Goal: Transaction & Acquisition: Purchase product/service

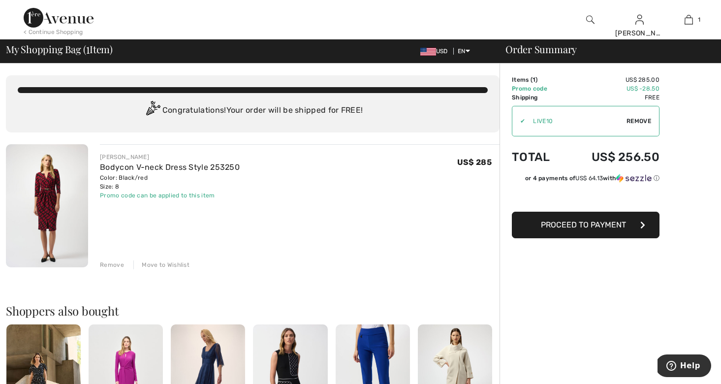
click at [644, 119] on span "Remove" at bounding box center [639, 121] width 25 height 9
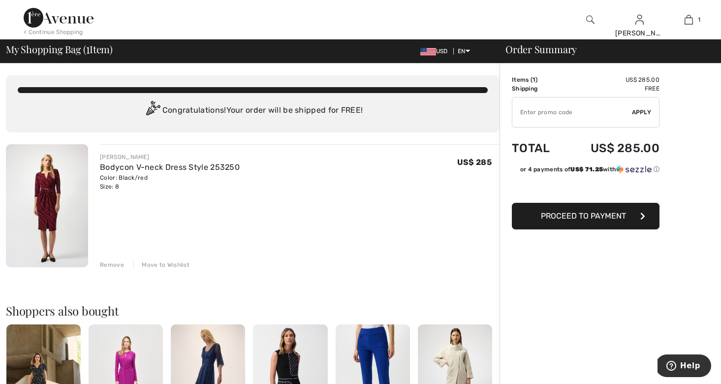
click at [142, 223] on div "JOSEPH RIBKOFF Bodycon V-neck Dress Style 253250 Color: Black/red Size: 8 Final…" at bounding box center [300, 206] width 400 height 125
click at [111, 263] on div "Remove" at bounding box center [112, 264] width 24 height 9
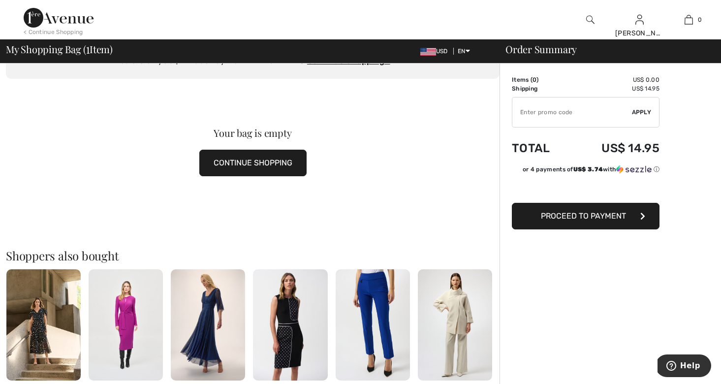
scroll to position [68, 0]
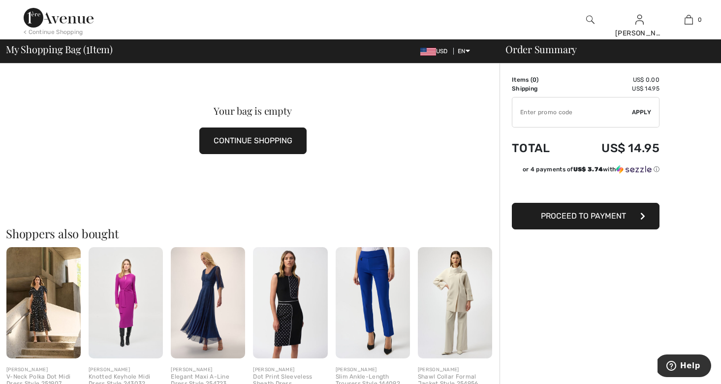
click at [365, 179] on div "Your bag is empty CONTINUE SHOPPING" at bounding box center [253, 130] width 494 height 147
click at [255, 136] on button "CONTINUE SHOPPING" at bounding box center [252, 141] width 107 height 27
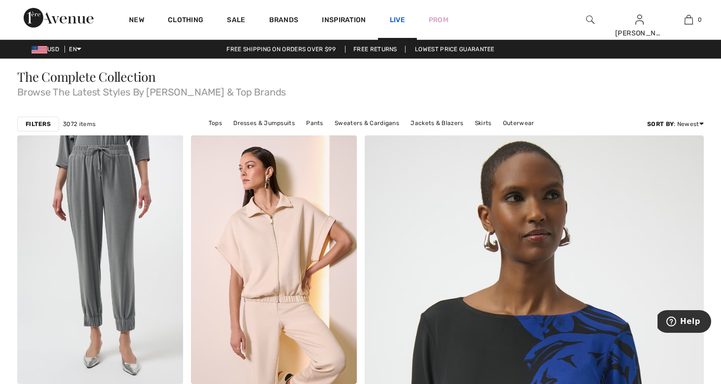
click at [396, 18] on link "Live" at bounding box center [397, 20] width 15 height 10
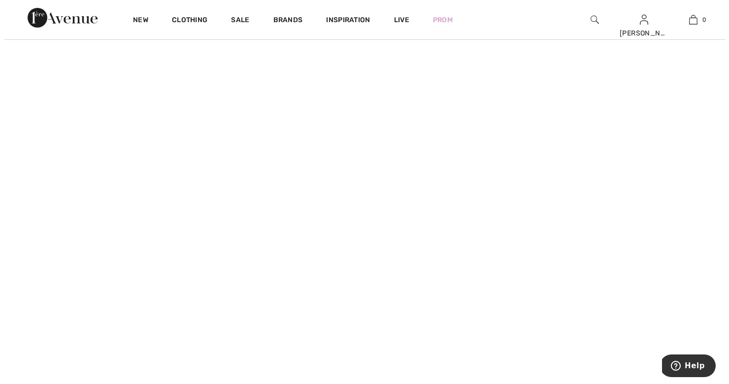
scroll to position [558, 0]
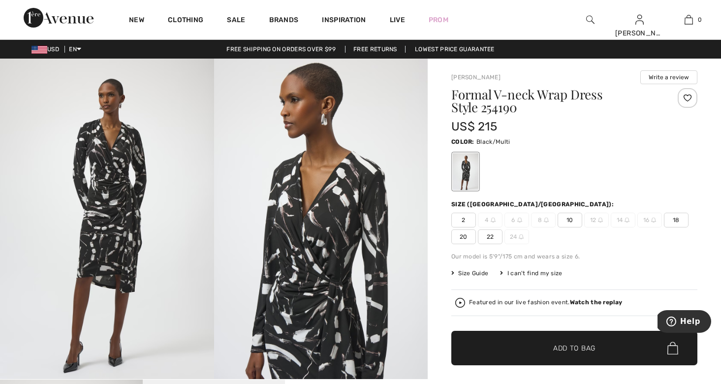
click at [211, 30] on div "Clothing" at bounding box center [185, 19] width 59 height 39
click at [399, 16] on link "Live" at bounding box center [397, 20] width 15 height 10
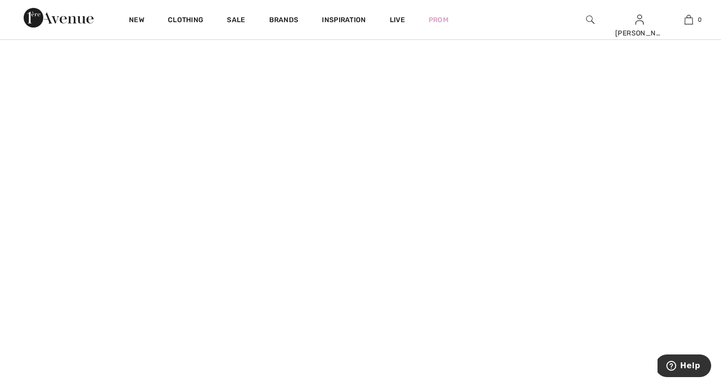
scroll to position [543, 0]
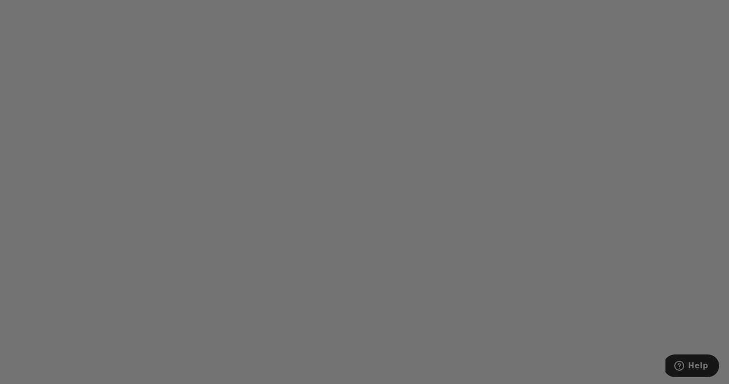
click at [123, 282] on div "Live video shopping" at bounding box center [364, 192] width 729 height 384
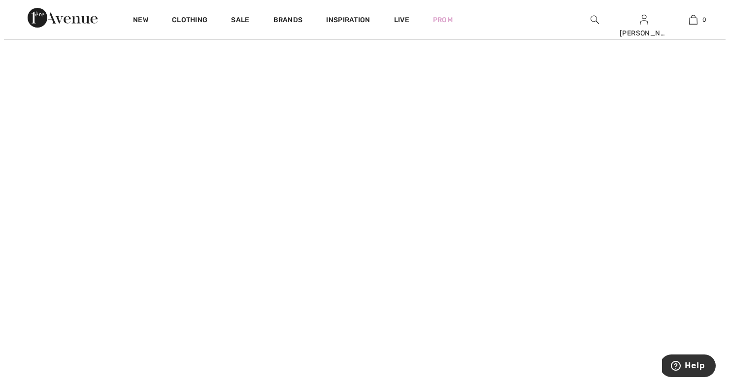
scroll to position [544, 0]
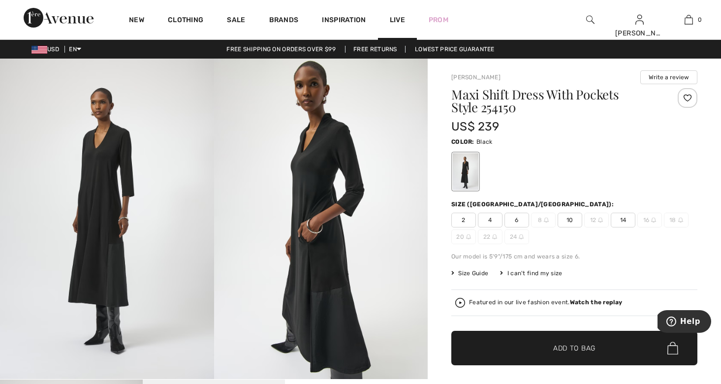
click at [400, 14] on div "Live" at bounding box center [397, 20] width 39 height 40
click at [395, 17] on link "Live" at bounding box center [397, 20] width 15 height 10
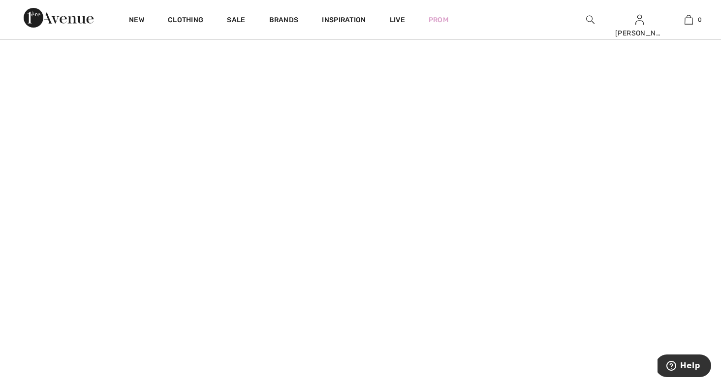
scroll to position [545, 0]
click at [396, 18] on link "Live" at bounding box center [397, 20] width 15 height 10
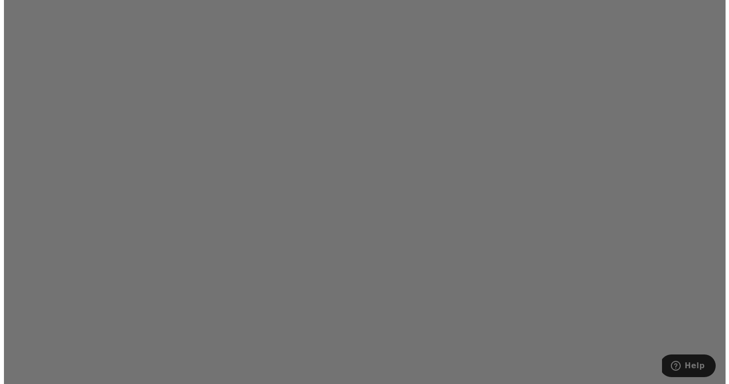
scroll to position [532, 0]
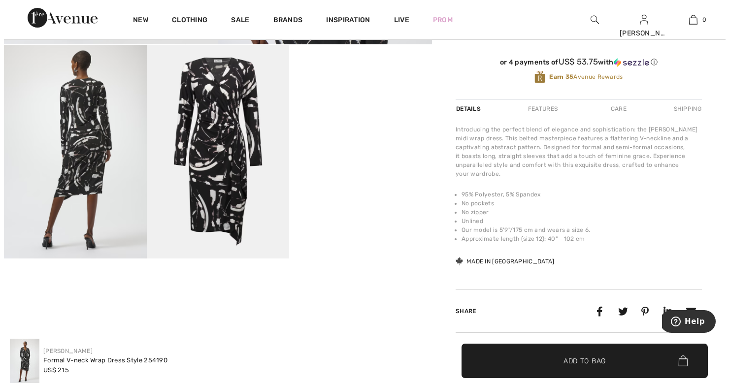
scroll to position [339, 0]
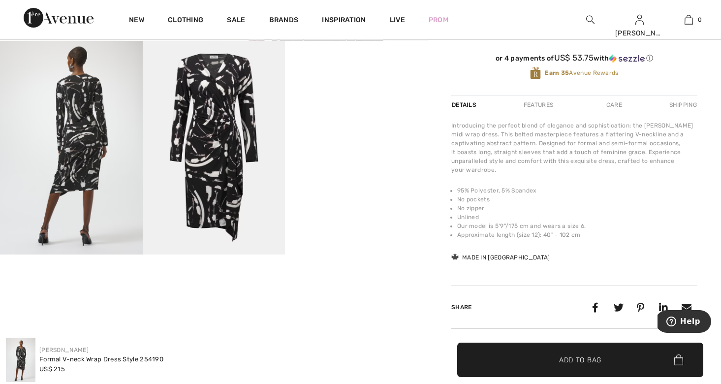
click at [209, 235] on img at bounding box center [214, 148] width 143 height 214
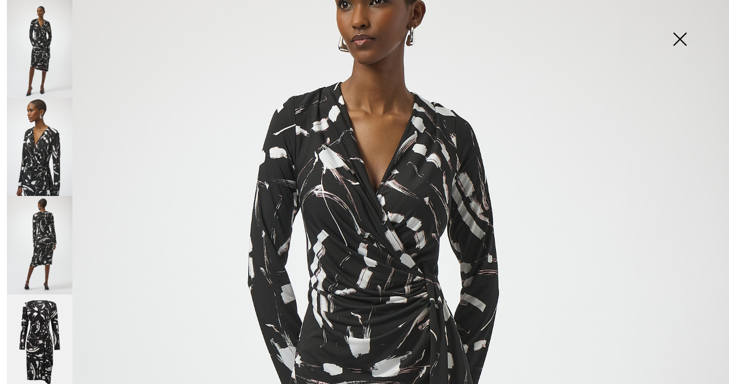
scroll to position [124, 0]
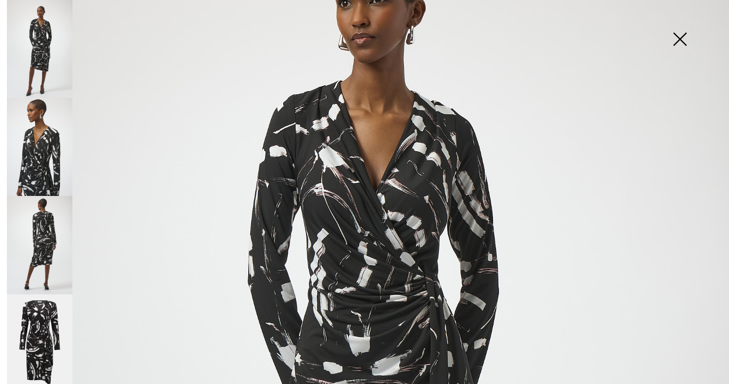
click at [49, 226] on img at bounding box center [39, 245] width 65 height 98
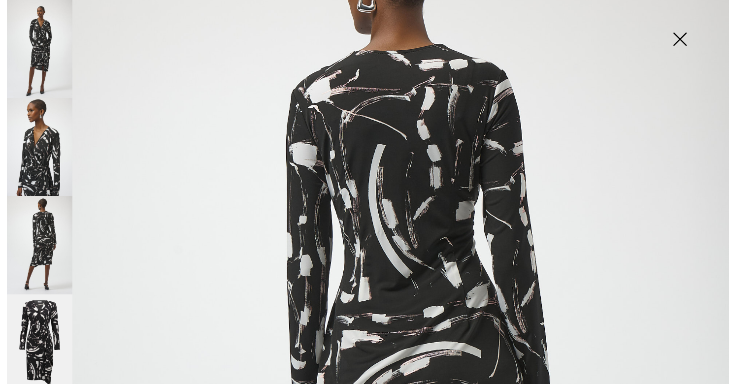
click at [49, 226] on img at bounding box center [39, 245] width 65 height 98
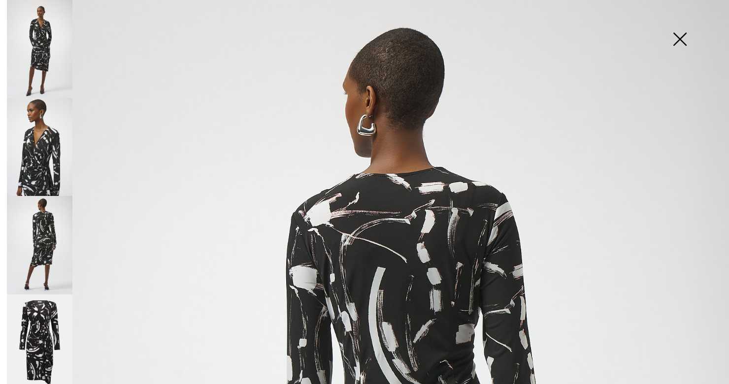
scroll to position [0, 0]
